Goal: Feedback & Contribution: Leave review/rating

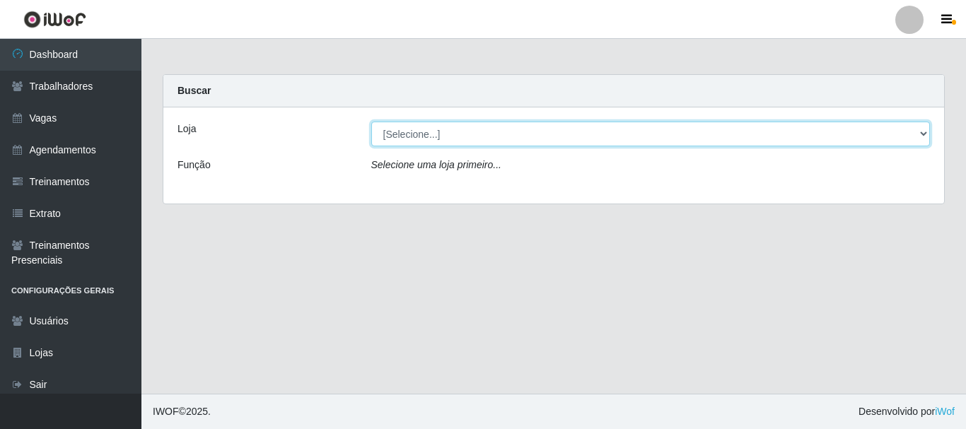
click at [473, 136] on select "[Selecione...] [GEOGRAPHIC_DATA] - [GEOGRAPHIC_DATA]" at bounding box center [650, 134] width 559 height 25
select select "524"
click at [371, 122] on select "[Selecione...] [GEOGRAPHIC_DATA] - [GEOGRAPHIC_DATA]" at bounding box center [650, 134] width 559 height 25
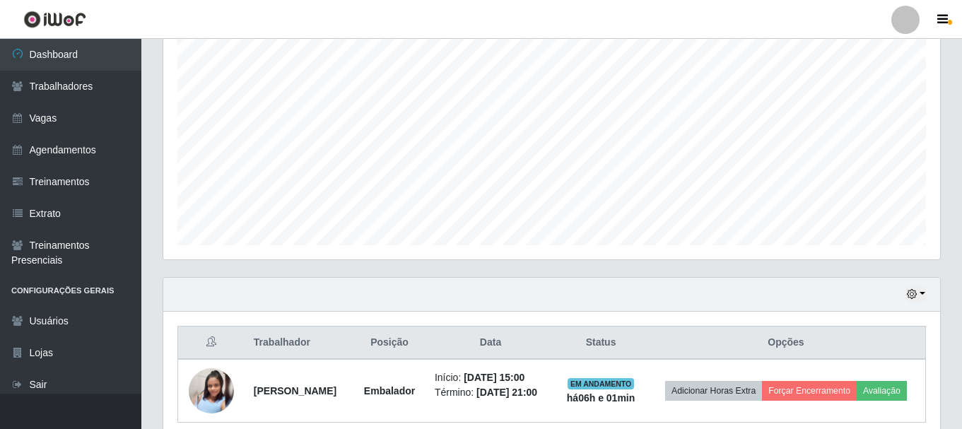
scroll to position [321, 0]
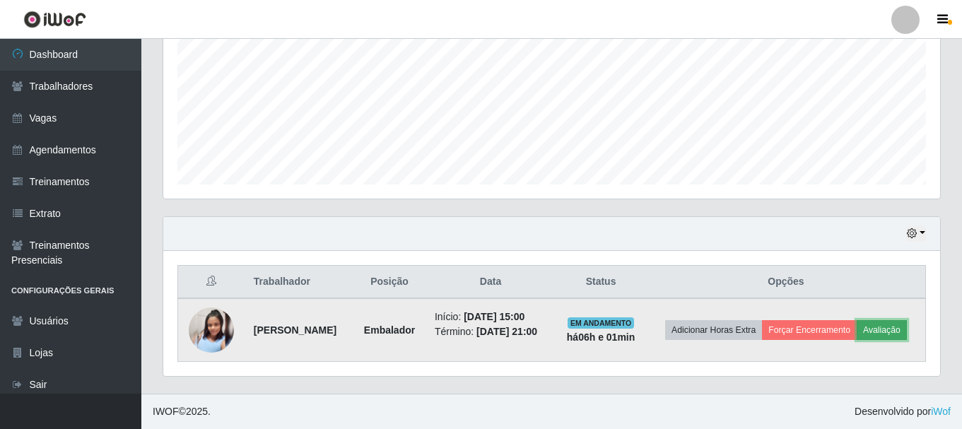
click at [900, 328] on button "Avaliação" at bounding box center [882, 330] width 50 height 20
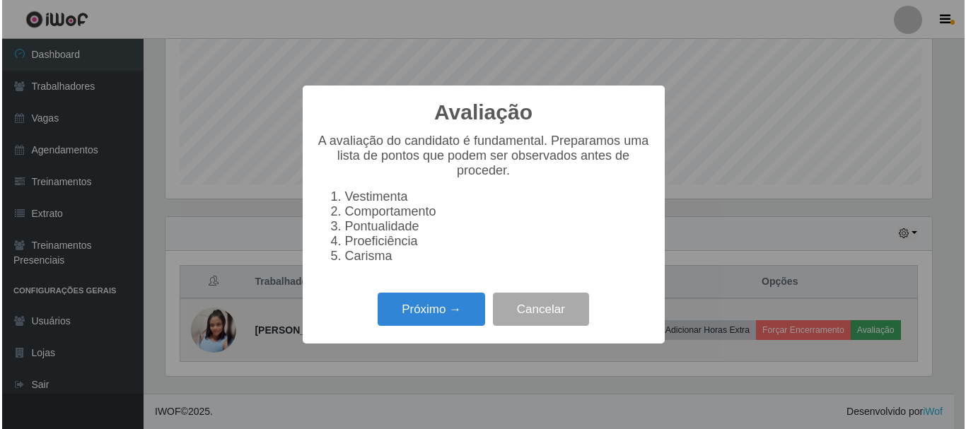
scroll to position [293, 770]
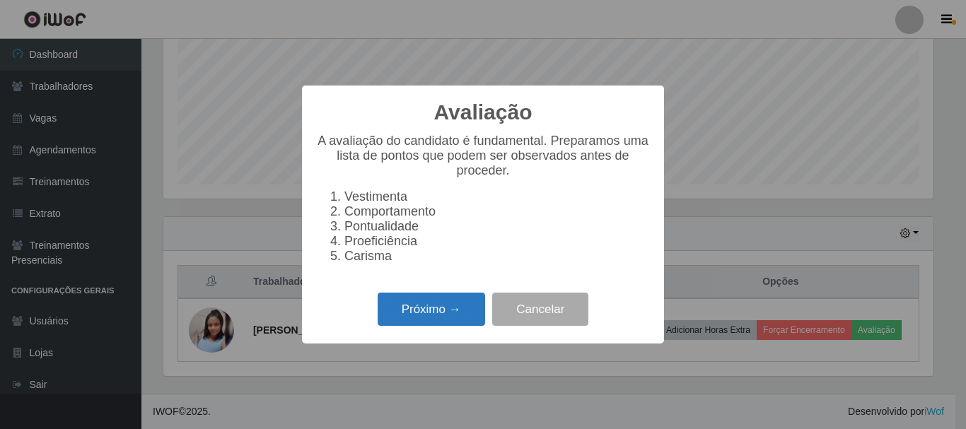
click at [464, 309] on button "Próximo →" at bounding box center [431, 309] width 107 height 33
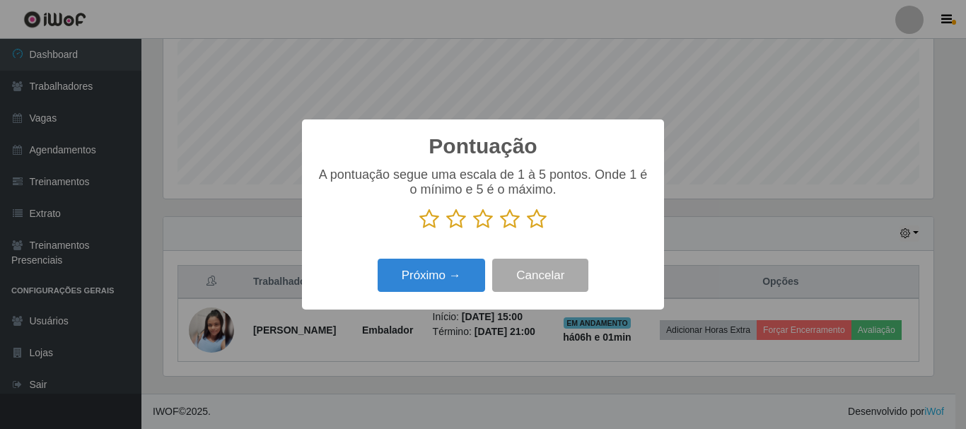
scroll to position [706838, 706362]
click at [455, 292] on button "Próximo →" at bounding box center [431, 275] width 107 height 33
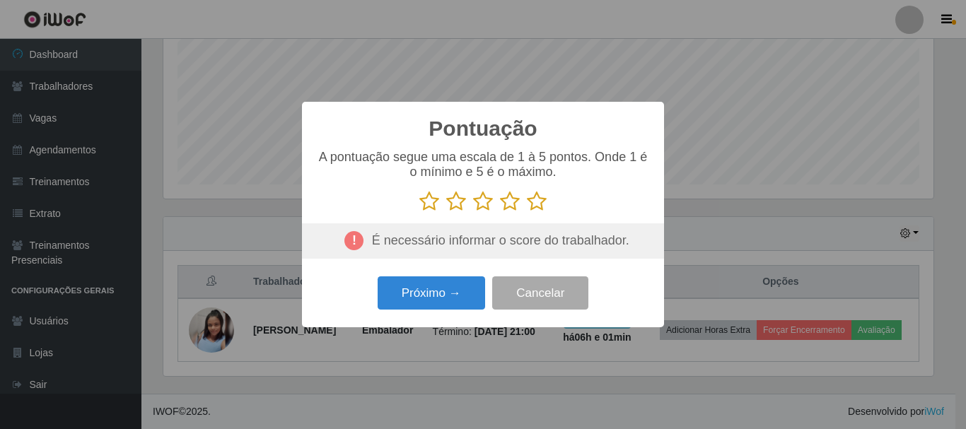
click at [532, 206] on icon at bounding box center [537, 201] width 20 height 21
click at [527, 212] on input "radio" at bounding box center [527, 212] width 0 height 0
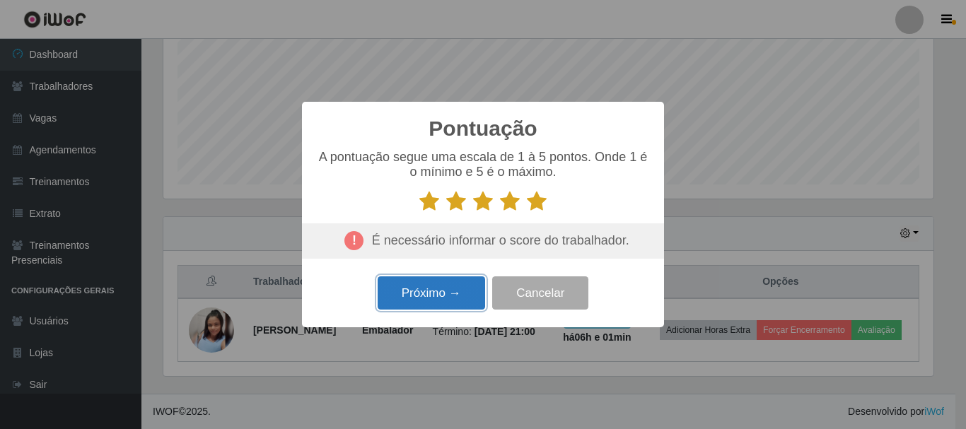
click at [442, 305] on button "Próximo →" at bounding box center [431, 292] width 107 height 33
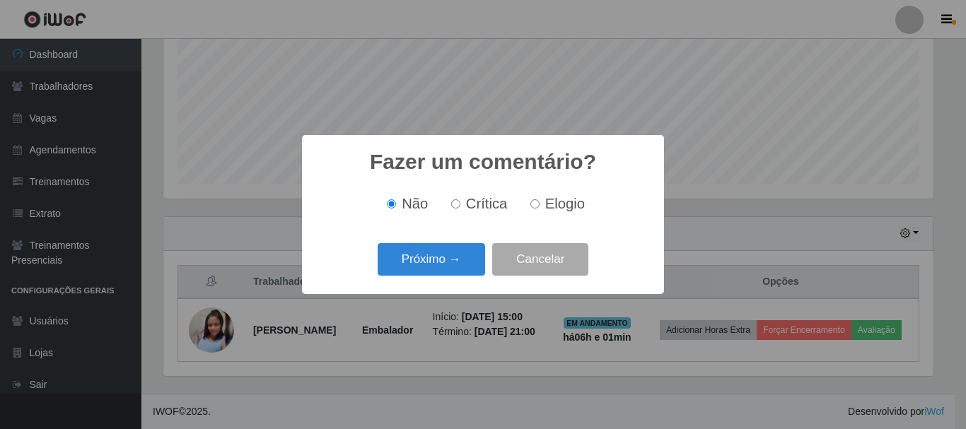
click at [537, 208] on input "Elogio" at bounding box center [534, 203] width 9 height 9
radio input "true"
click at [447, 260] on button "Próximo →" at bounding box center [431, 259] width 107 height 33
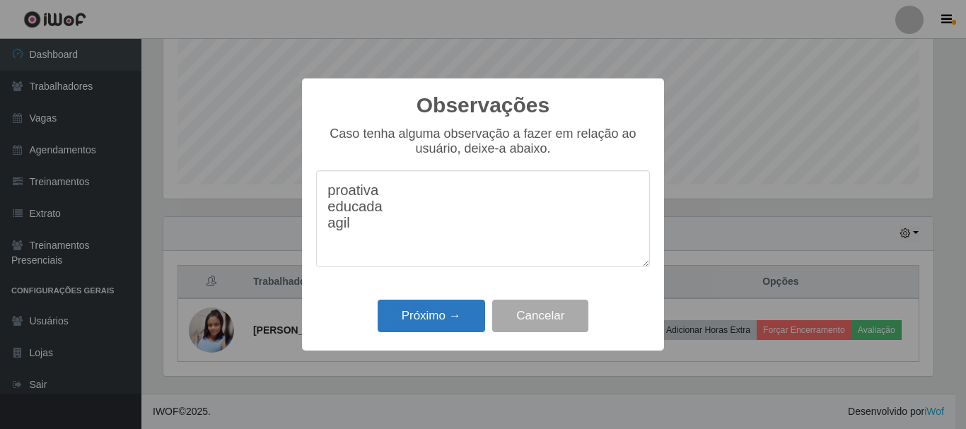
type textarea "proativa educada agil"
click at [432, 315] on button "Próximo →" at bounding box center [431, 316] width 107 height 33
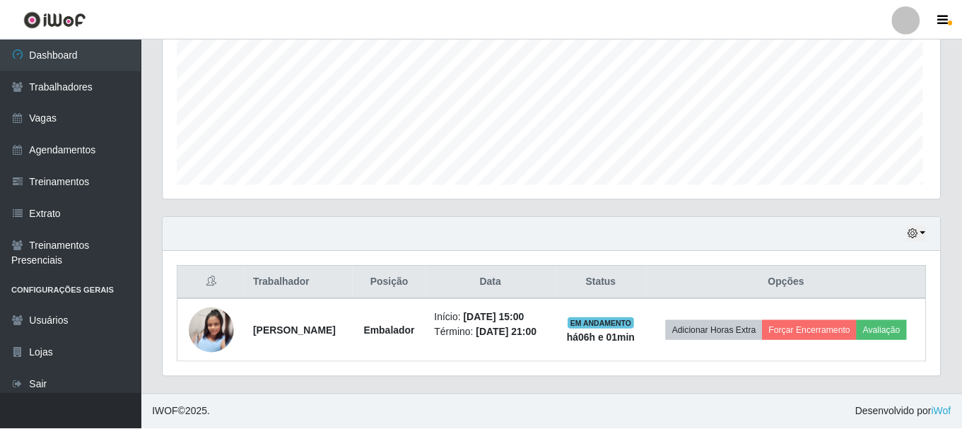
scroll to position [293, 777]
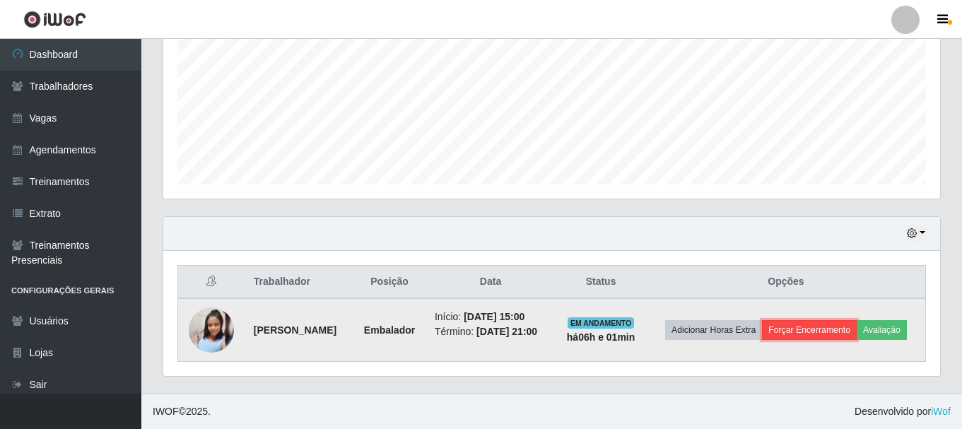
click at [805, 334] on button "Forçar Encerramento" at bounding box center [809, 330] width 95 height 20
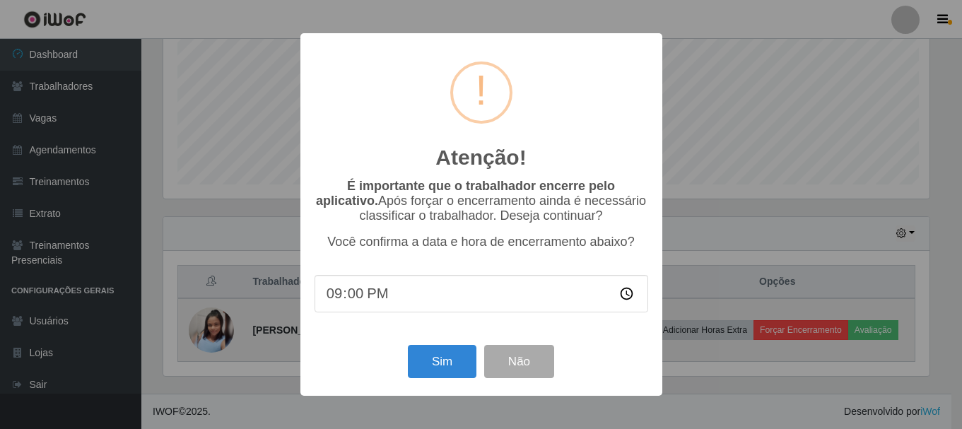
scroll to position [293, 770]
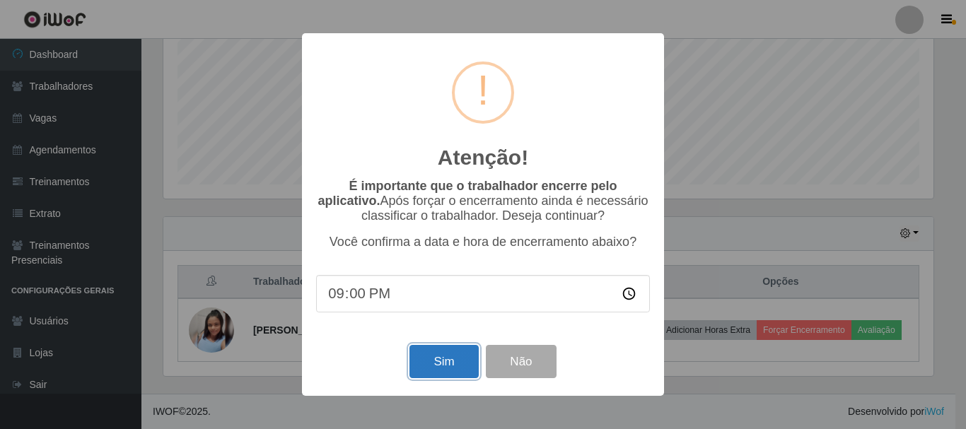
click at [458, 358] on button "Sim" at bounding box center [443, 361] width 69 height 33
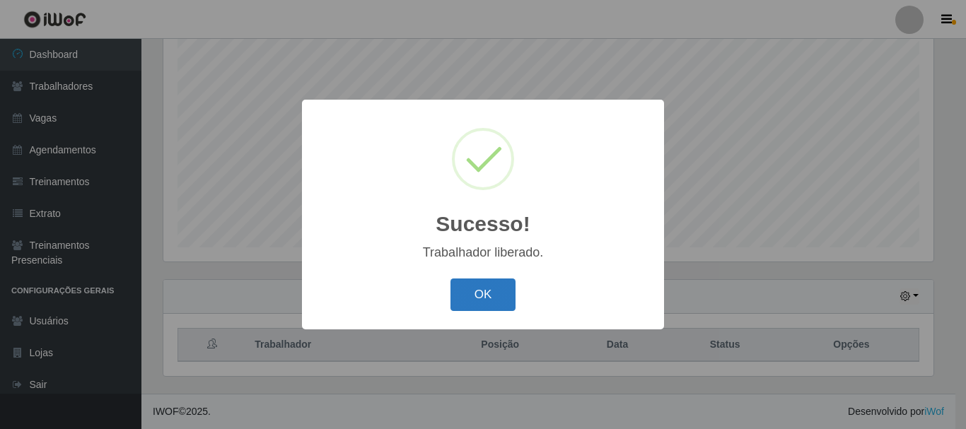
click at [483, 303] on button "OK" at bounding box center [483, 295] width 66 height 33
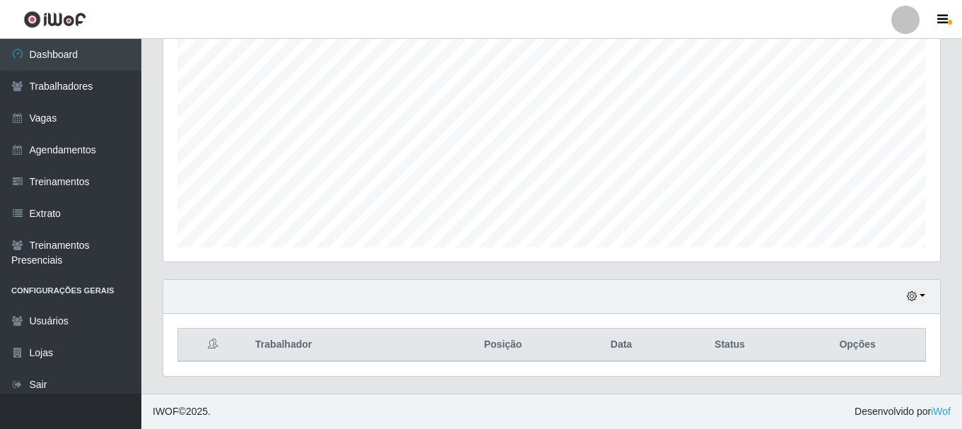
scroll to position [293, 777]
